Goal: Find specific page/section: Find specific page/section

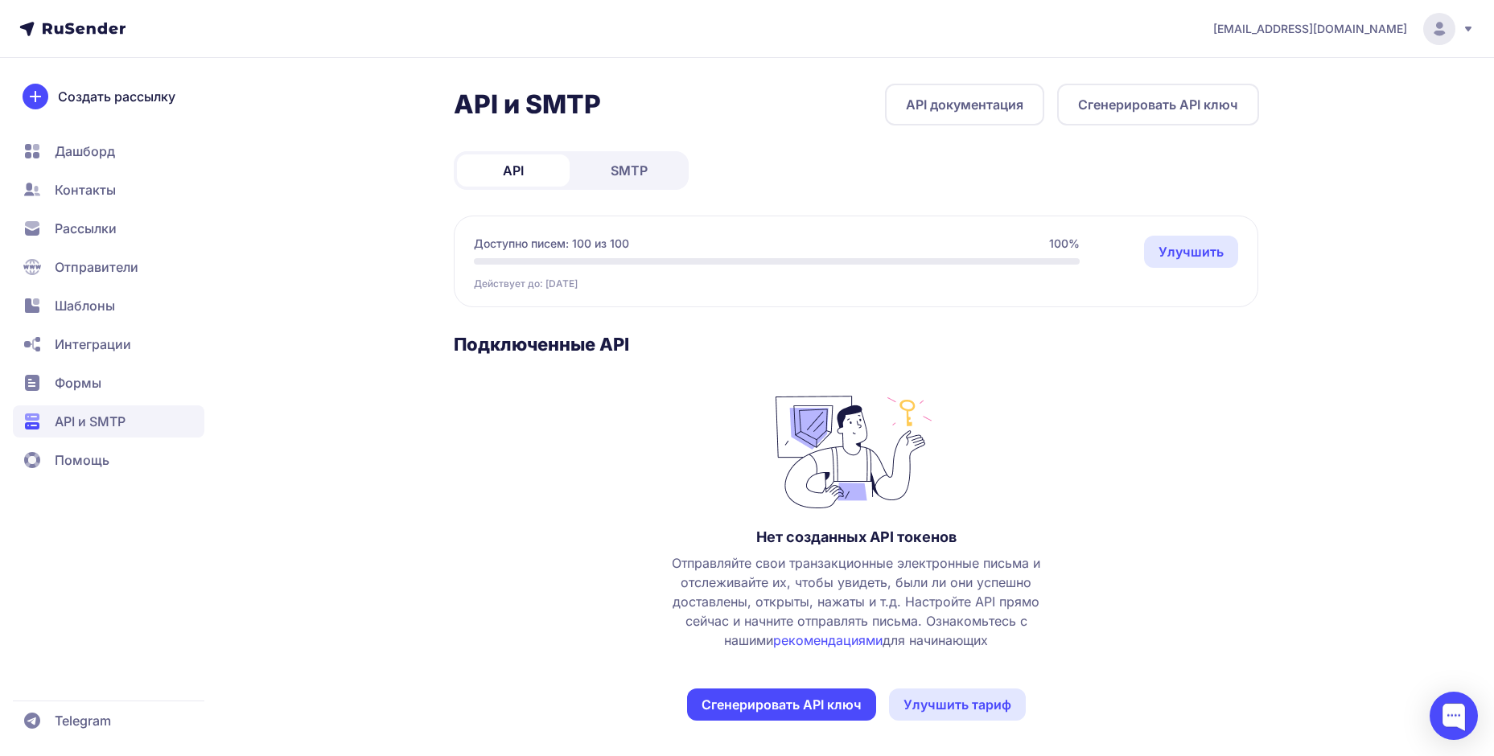
click at [1116, 97] on button "Сгенерировать API ключ" at bounding box center [1158, 105] width 202 height 42
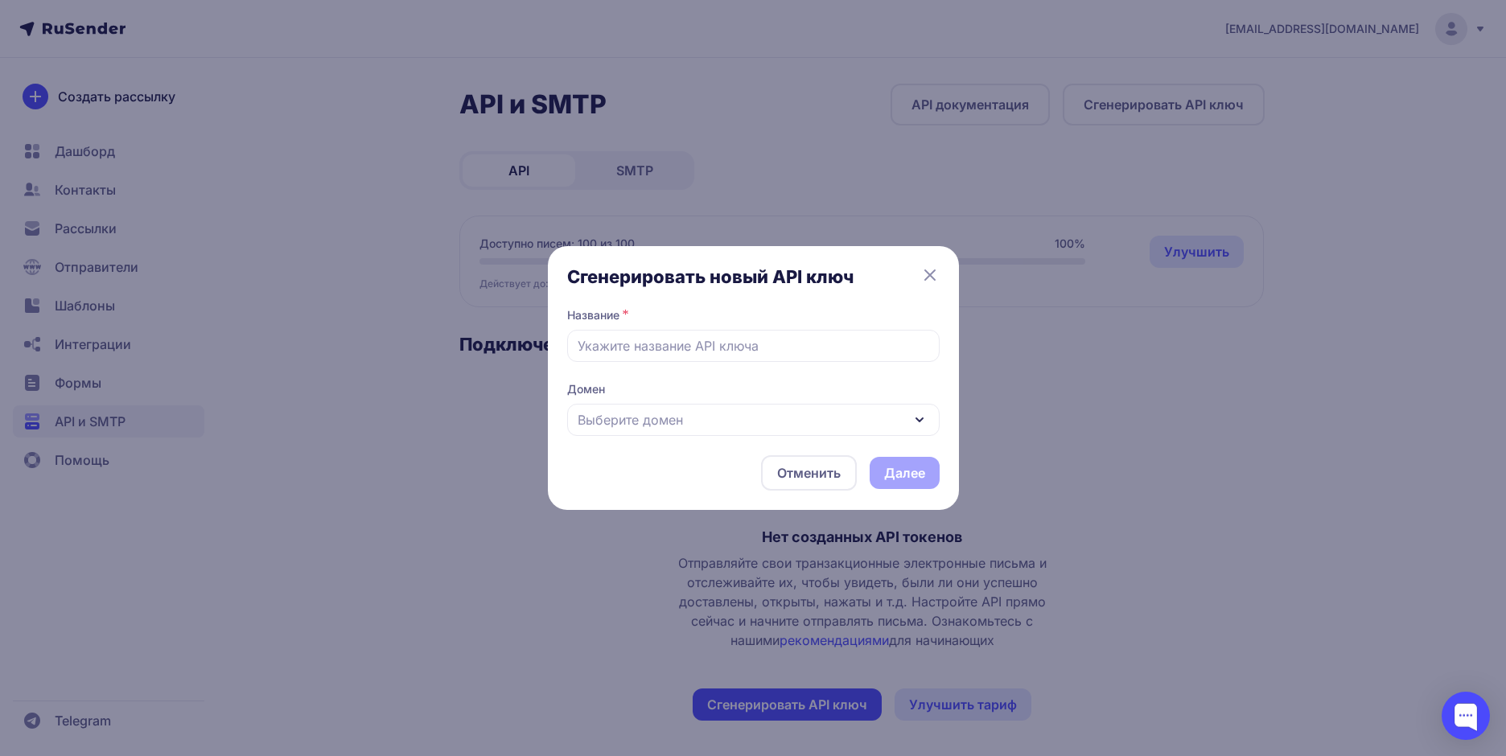
drag, startPoint x: 930, startPoint y: 272, endPoint x: 893, endPoint y: 256, distance: 40.4
click at [929, 273] on icon at bounding box center [929, 274] width 19 height 19
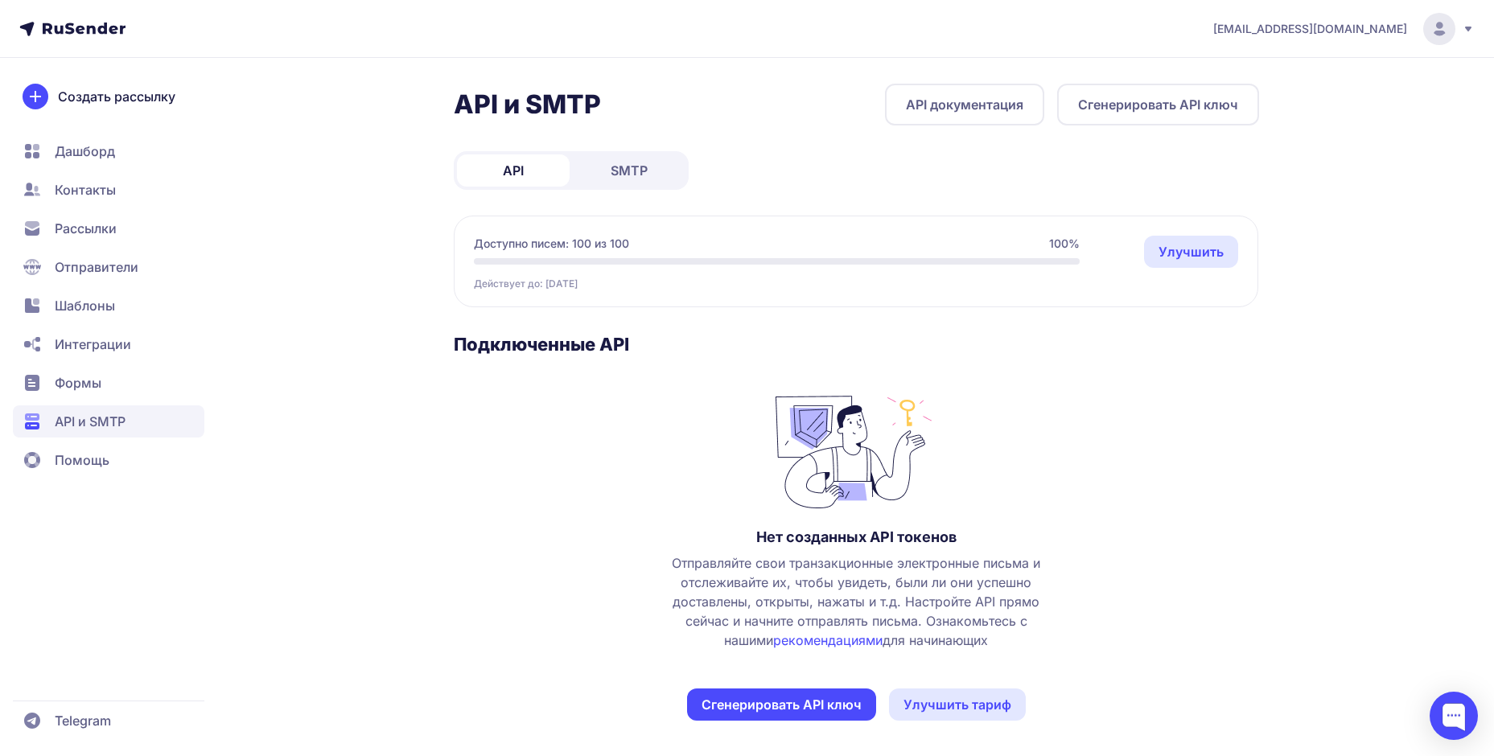
click at [613, 185] on link "SMTP" at bounding box center [629, 170] width 113 height 32
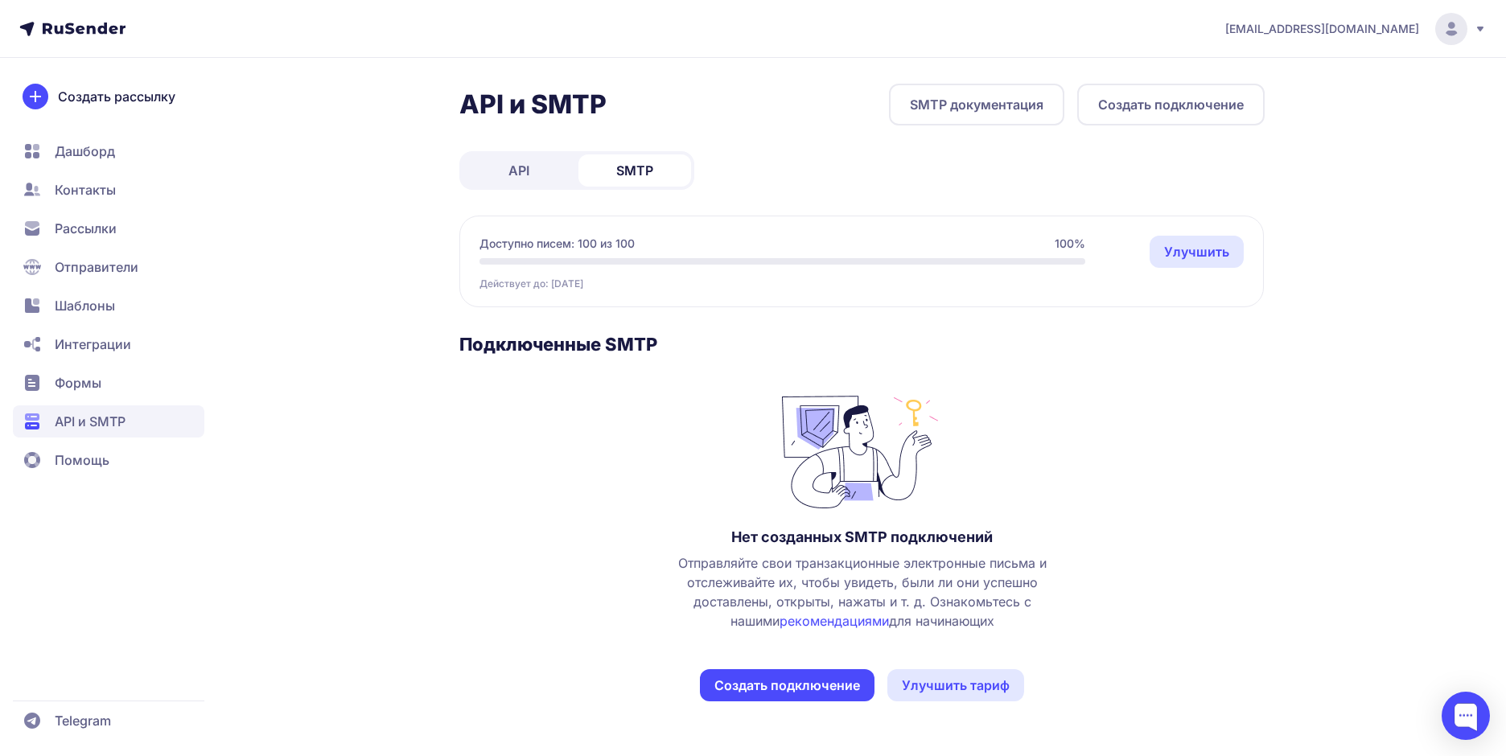
click at [504, 164] on link "API" at bounding box center [519, 170] width 113 height 32
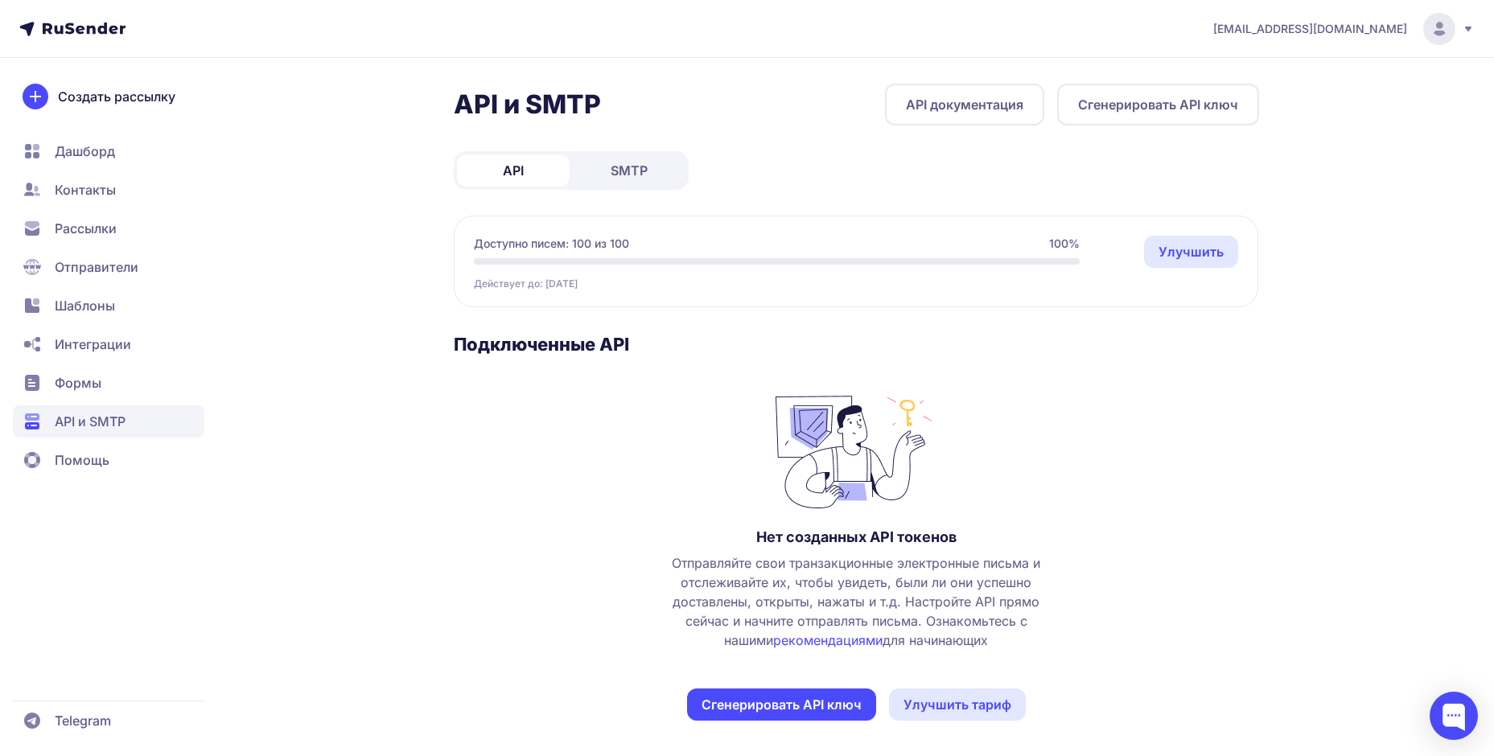
click at [1181, 252] on link "Улучшить" at bounding box center [1191, 252] width 94 height 32
